Goal: Information Seeking & Learning: Learn about a topic

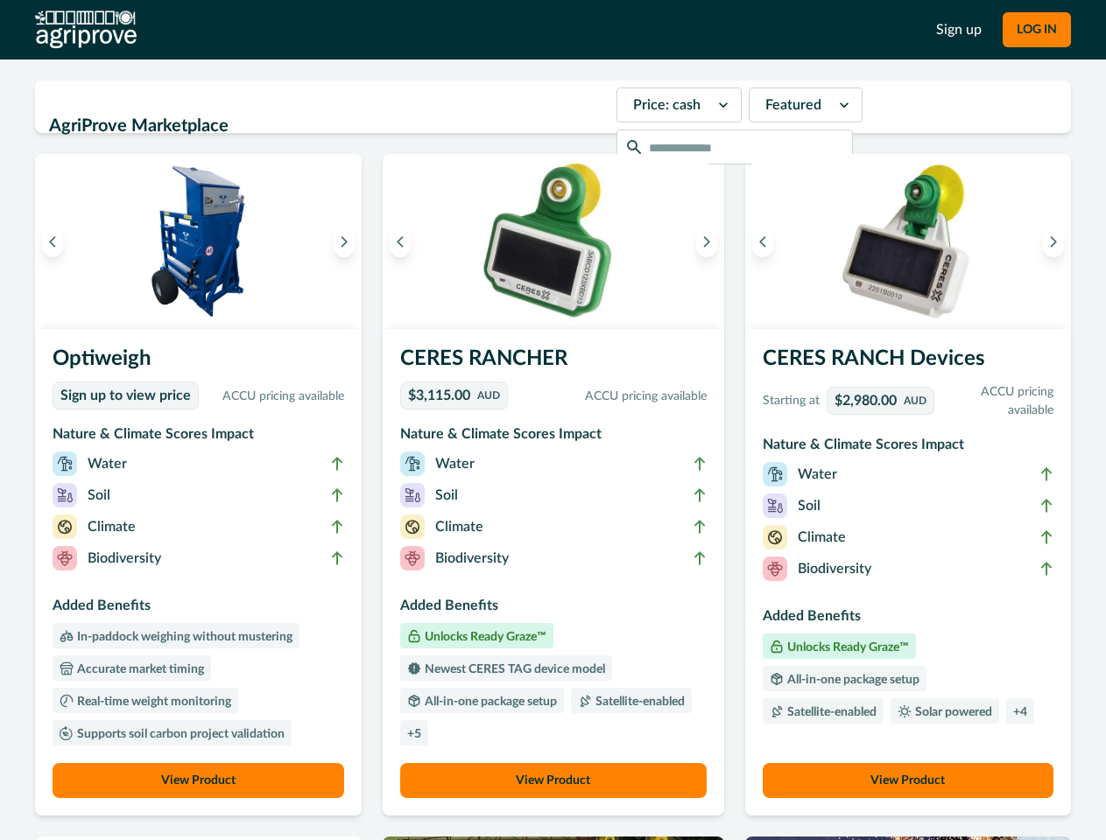
click at [1036, 30] on button "LOG IN" at bounding box center [1036, 29] width 68 height 35
click at [53, 242] on icon "Previous image" at bounding box center [52, 241] width 12 height 12
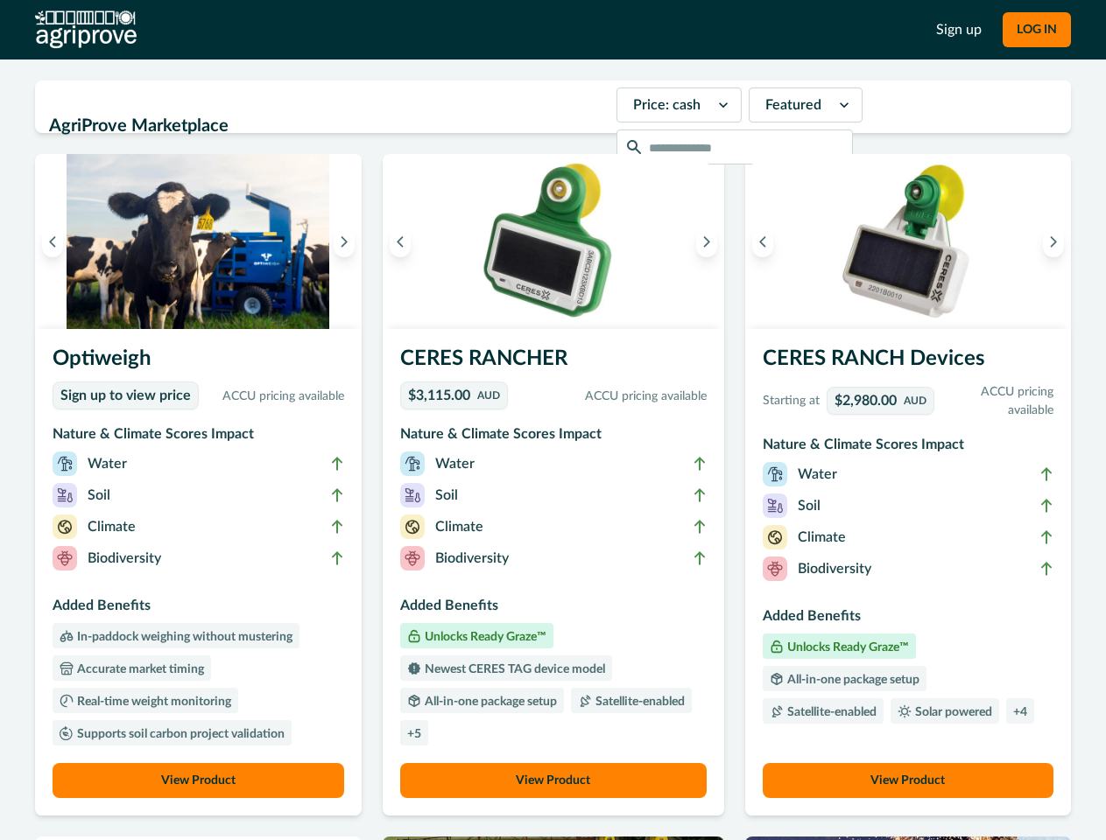
click at [348, 242] on icon "Next image" at bounding box center [344, 241] width 12 height 12
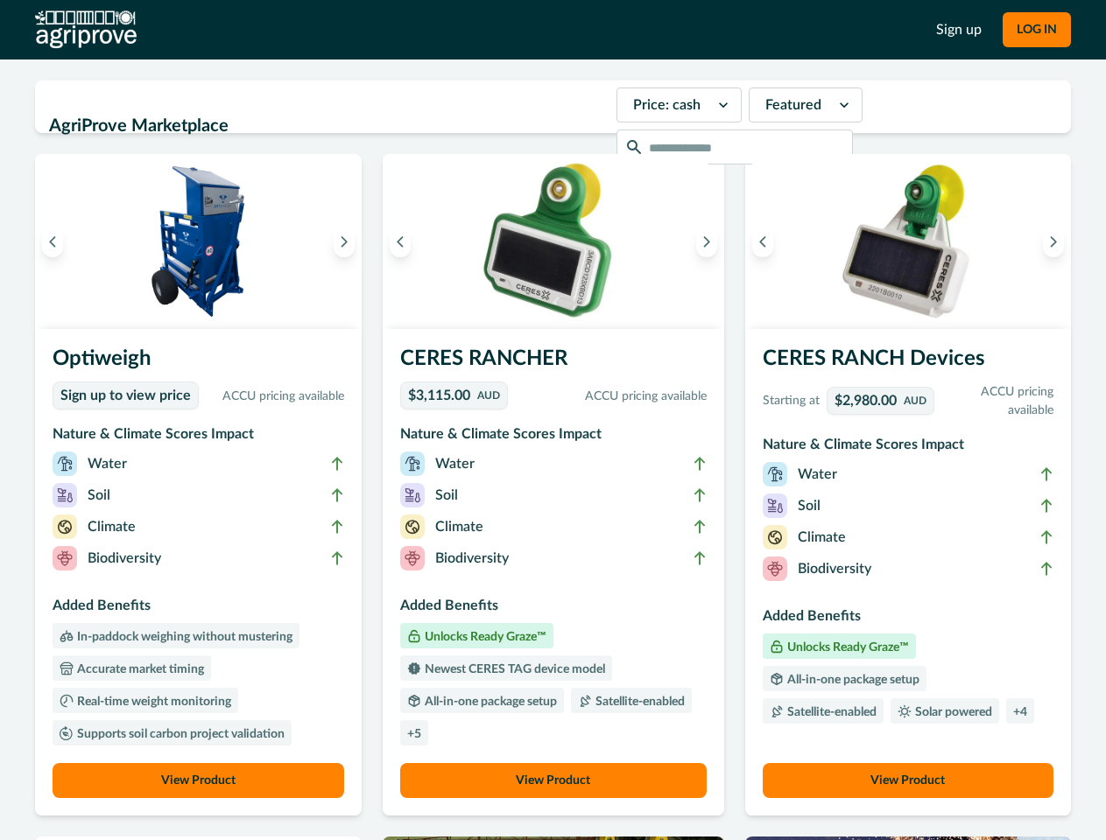
click at [200, 572] on li "Biodiversity" at bounding box center [198, 562] width 291 height 32
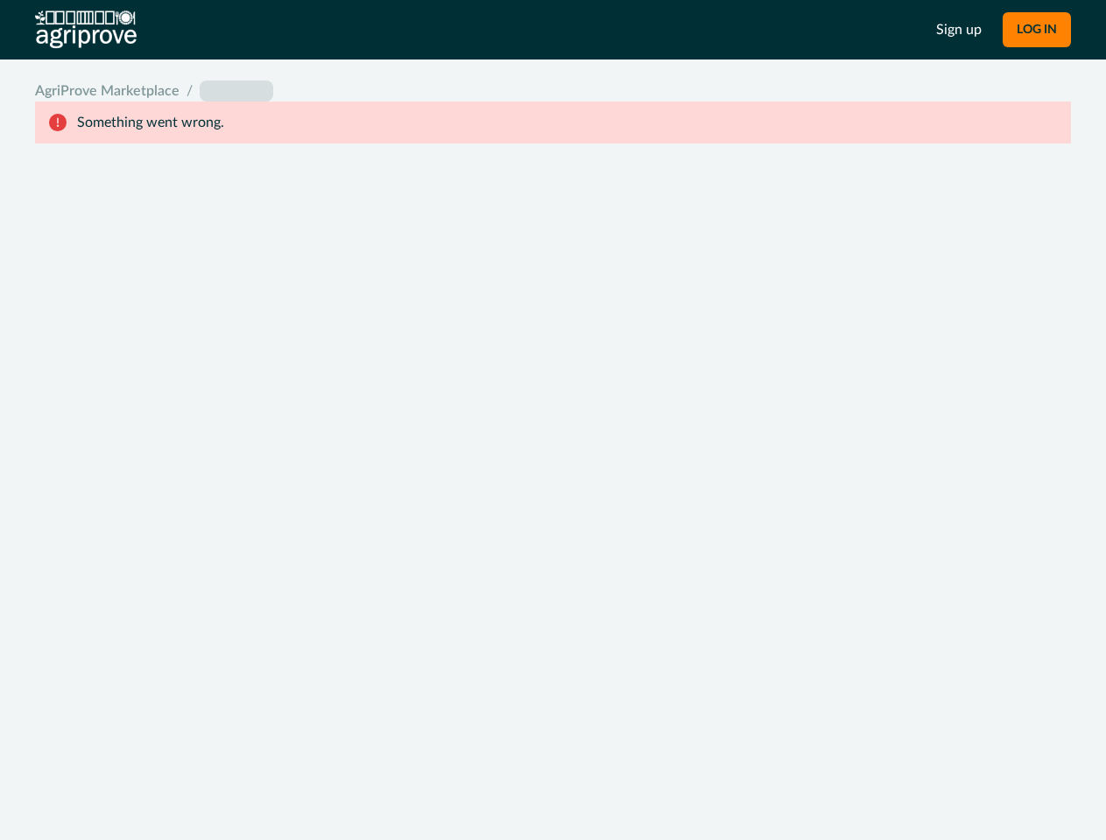
click at [200, 781] on div "System Error Something went wrong An unexpected error occurred. If this continu…" at bounding box center [553, 420] width 1106 height 840
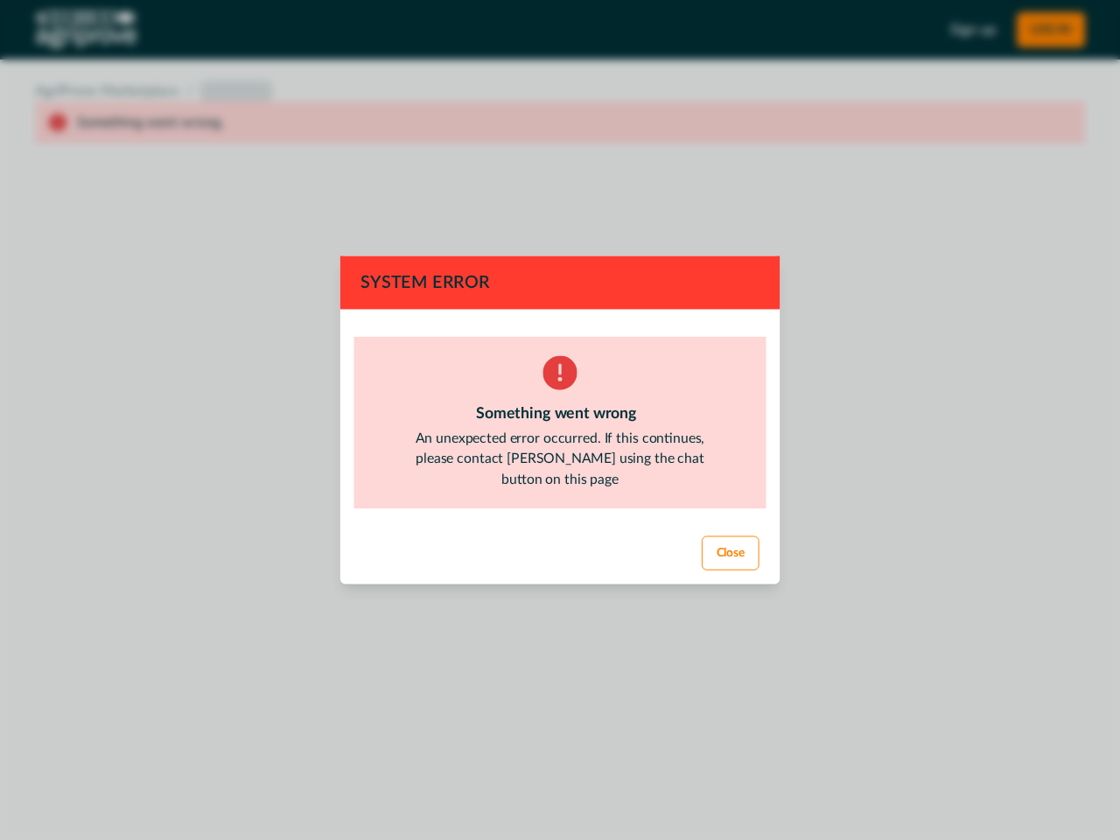
click at [404, 242] on div "System Error Something went wrong An unexpected error occurred. If this continu…" at bounding box center [560, 420] width 1120 height 840
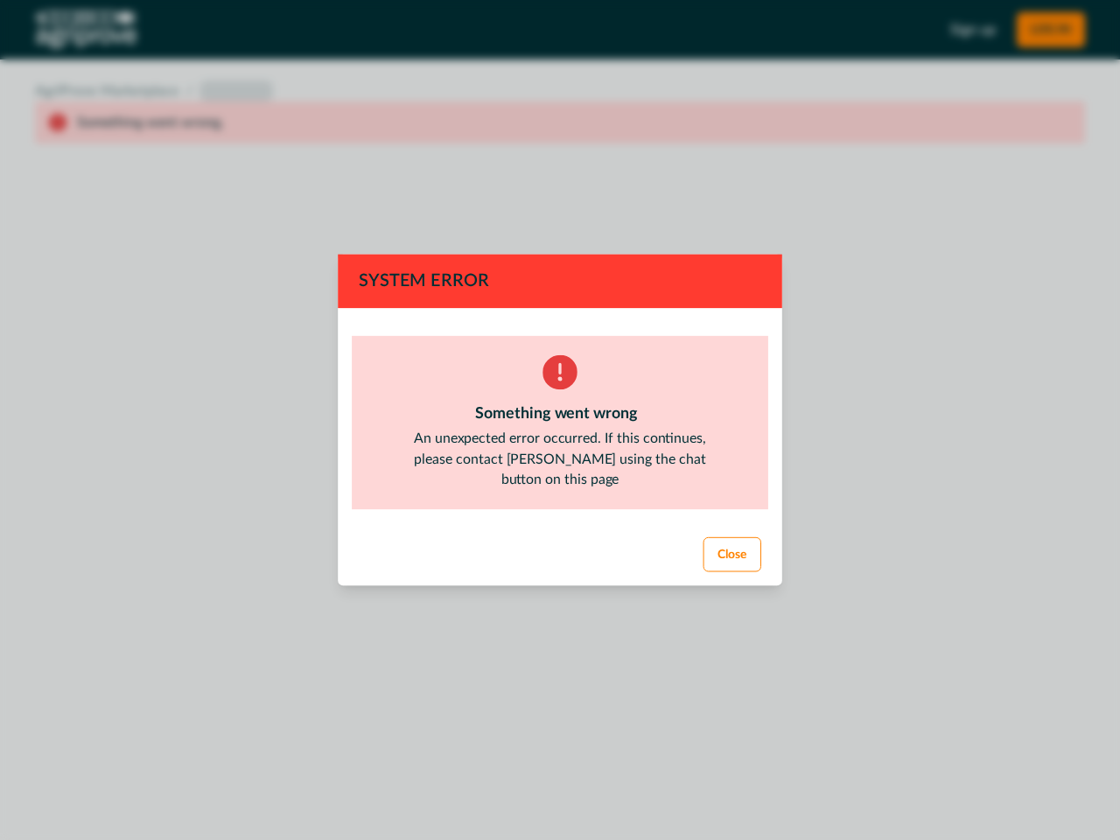
click at [701, 242] on div "System Error Something went wrong An unexpected error occurred. If this continu…" at bounding box center [560, 420] width 1120 height 840
click at [552, 572] on footer "Close" at bounding box center [560, 555] width 446 height 63
click at [552, 781] on div "System Error Something went wrong An unexpected error occurred. If this continu…" at bounding box center [560, 420] width 1120 height 840
click at [757, 242] on div "System Error Something went wrong An unexpected error occurred. If this continu…" at bounding box center [560, 420] width 1120 height 840
